Goal: Find specific page/section

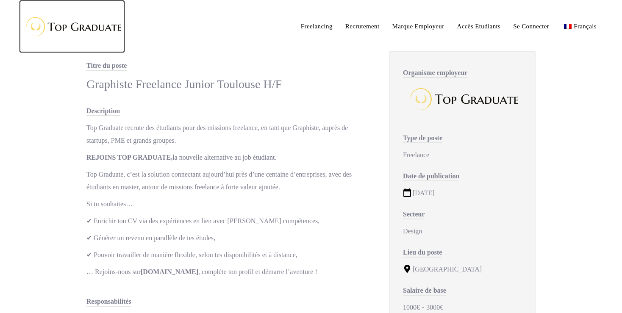
click at [102, 31] on img at bounding box center [72, 27] width 106 height 28
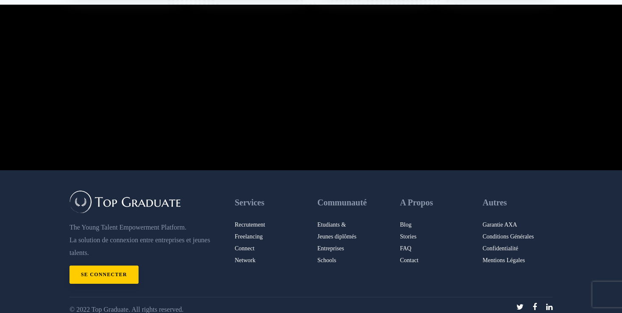
scroll to position [1412, 0]
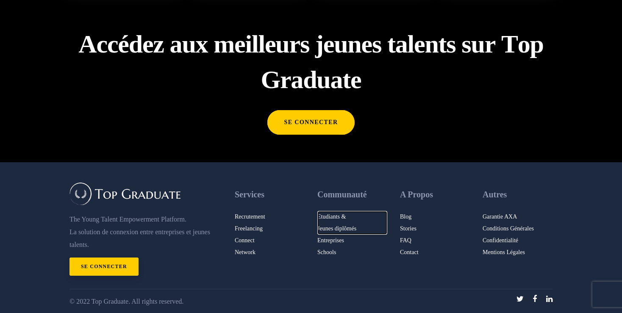
click at [328, 227] on link "Etudiants & Jeunes diplômés" at bounding box center [353, 223] width 70 height 24
